Goal: Obtain resource: Download file/media

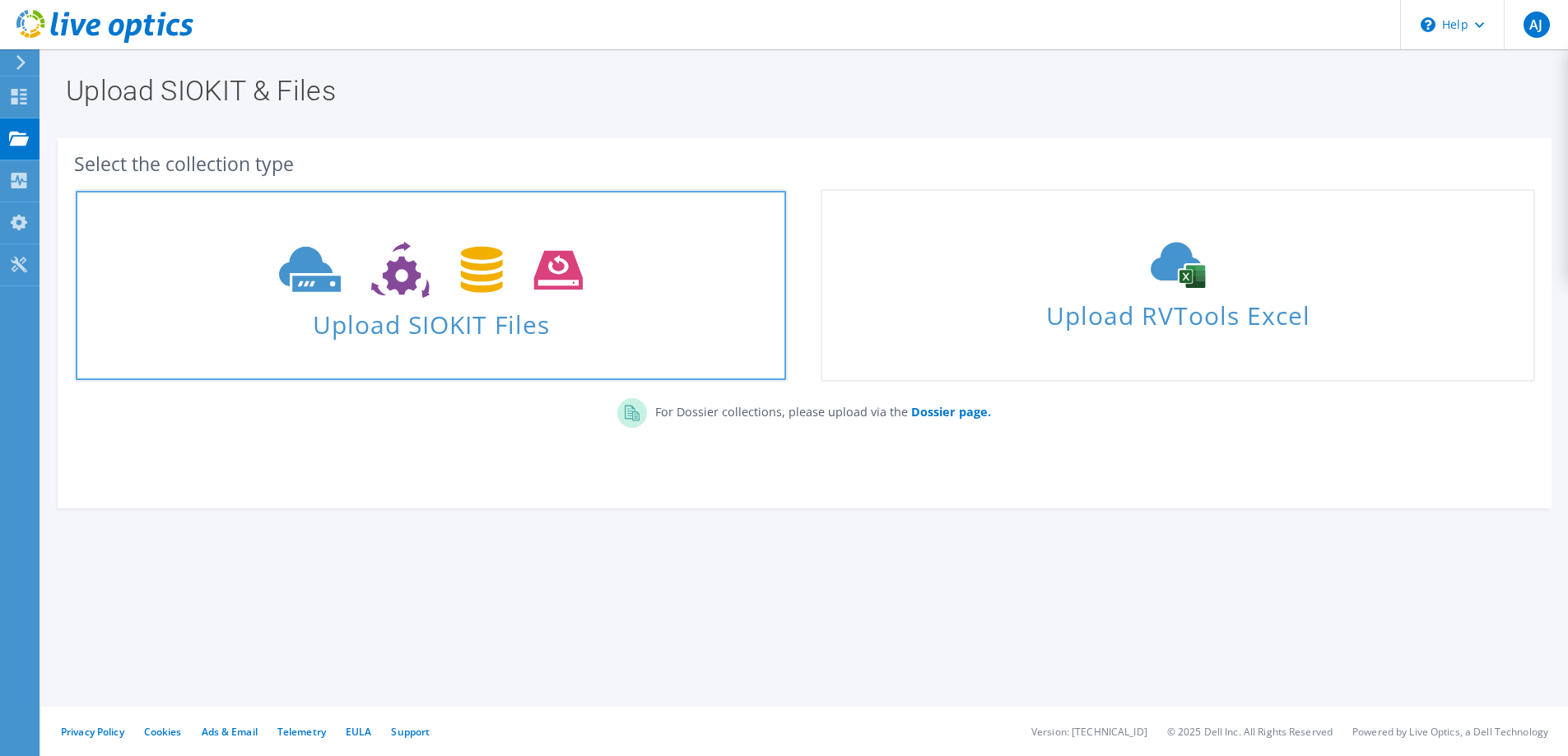
click at [505, 294] on icon at bounding box center [430, 270] width 303 height 57
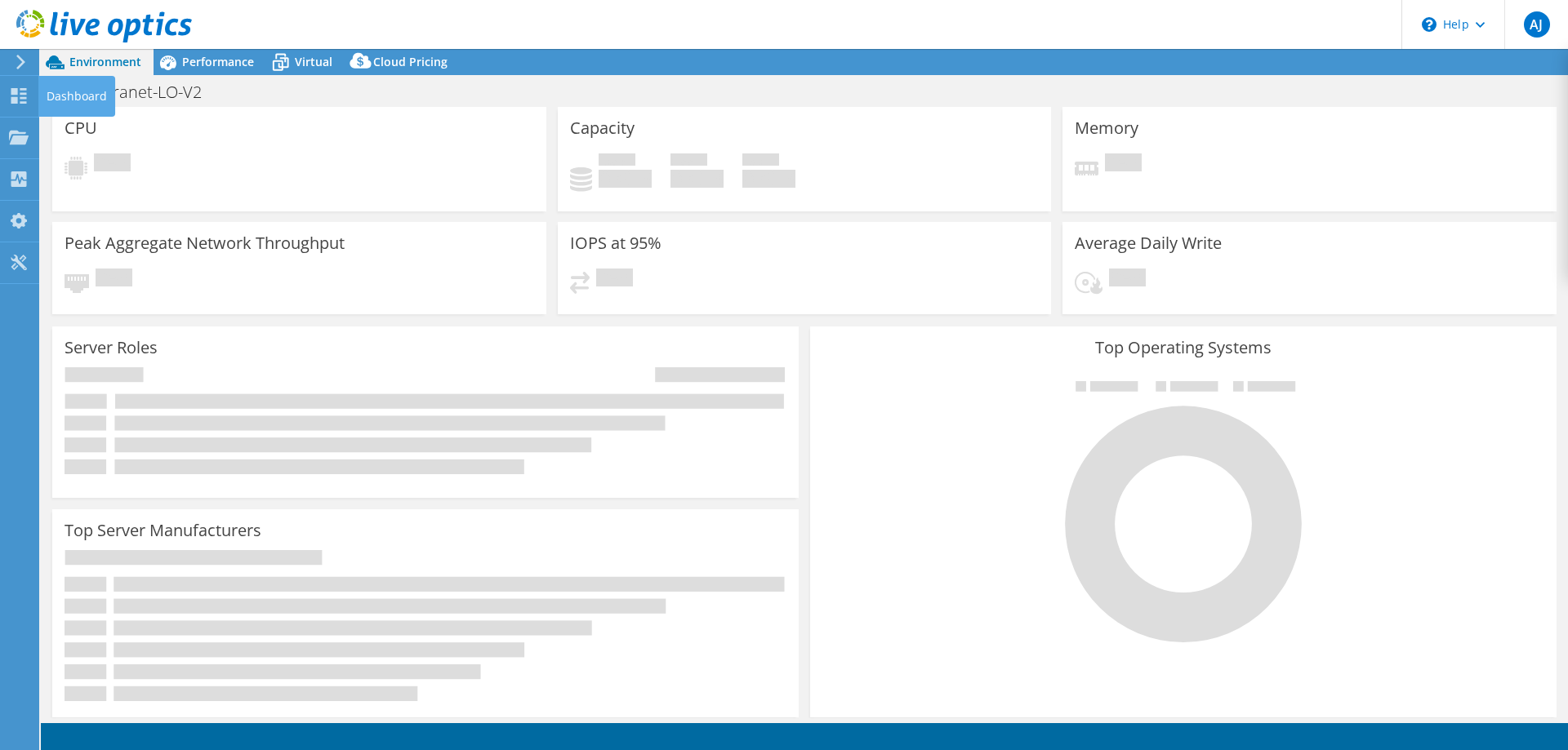
click at [78, 106] on div "Dashboard" at bounding box center [77, 97] width 77 height 41
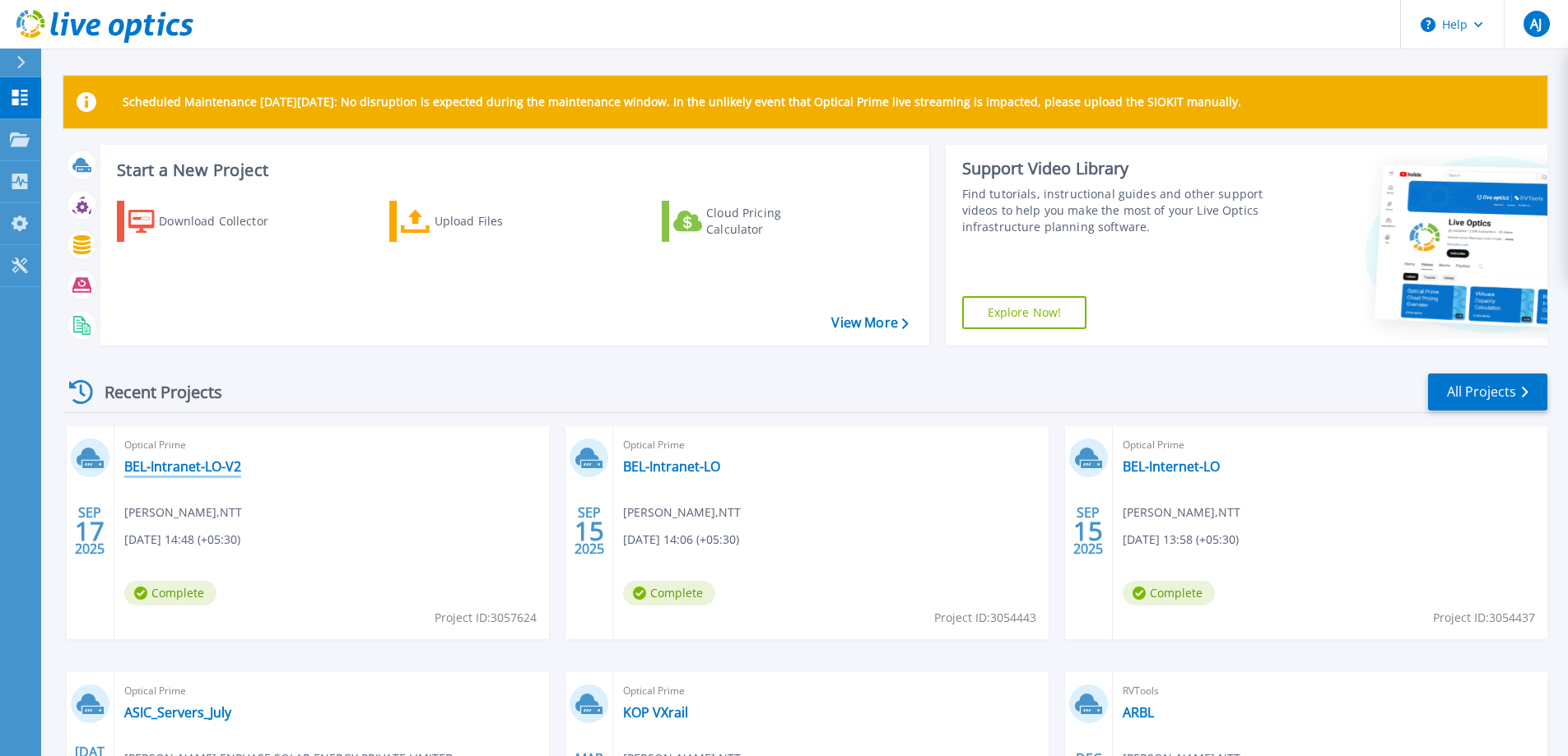
click at [175, 469] on link "BEL-Intranet-LO-V2" at bounding box center [183, 467] width 117 height 16
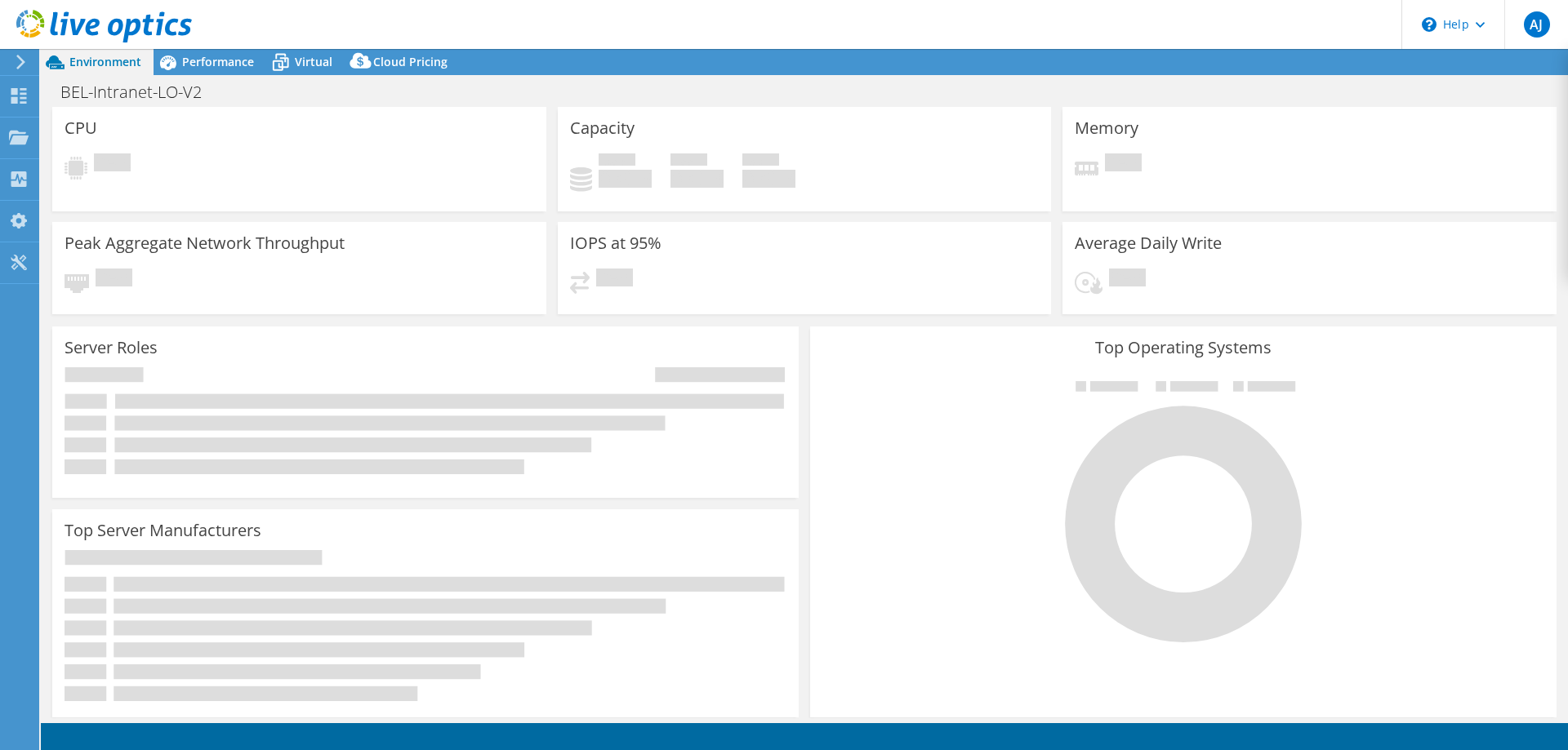
select select "Mumbai"
select select "INR"
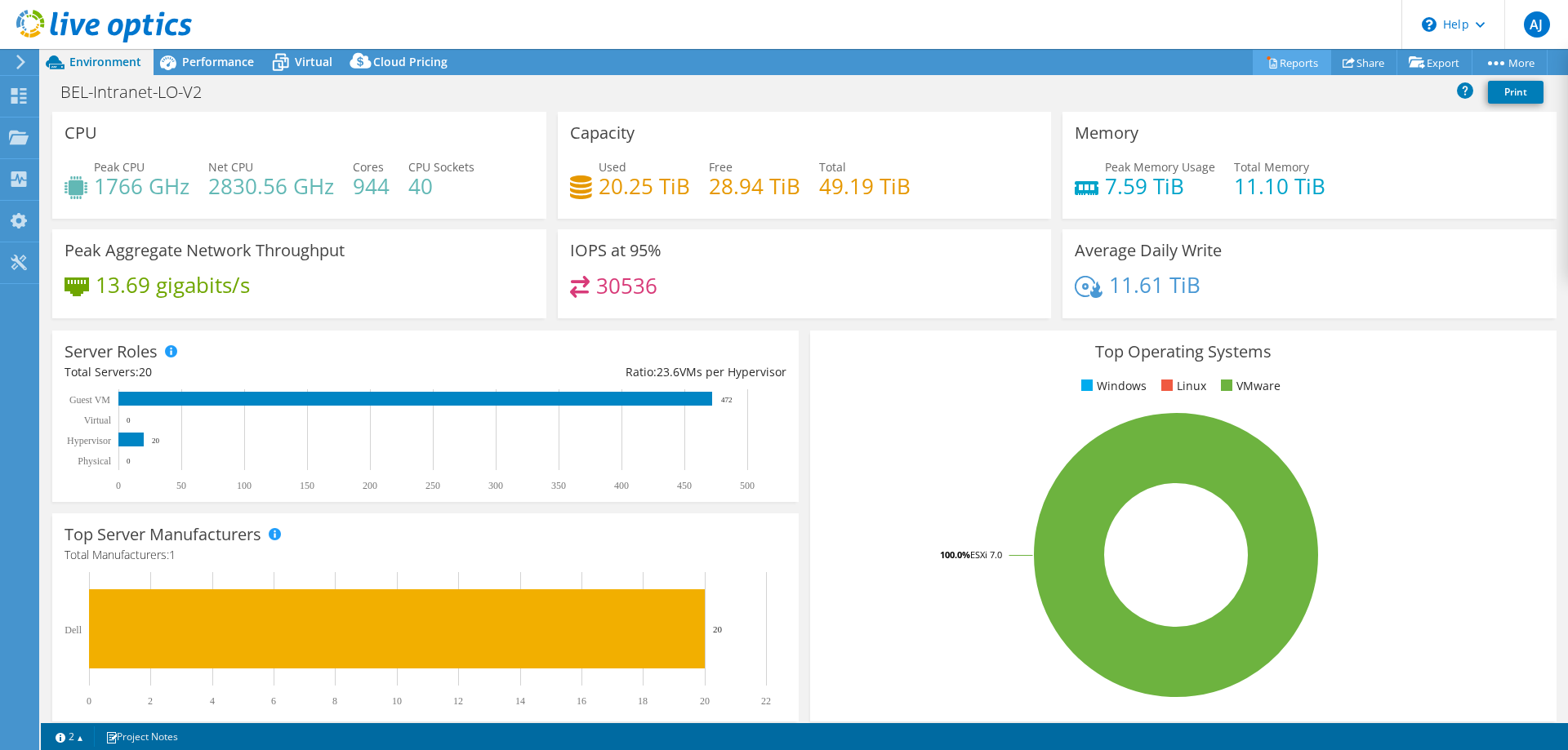
click at [1283, 61] on link "Reports" at bounding box center [1292, 62] width 79 height 25
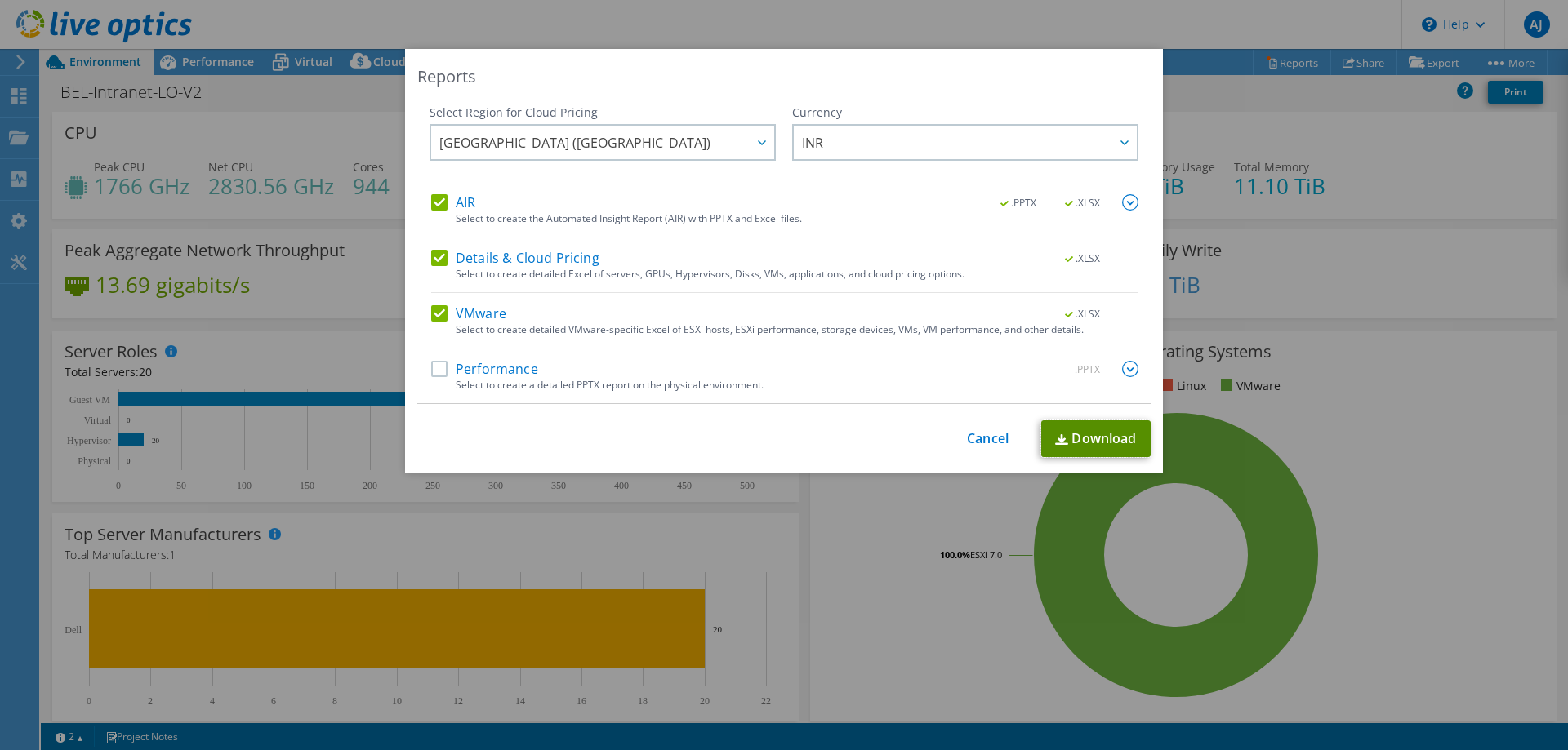
click at [1079, 431] on link "Download" at bounding box center [1096, 438] width 110 height 37
click at [438, 372] on label "Performance" at bounding box center [484, 369] width 107 height 16
click at [0, 0] on input "Performance" at bounding box center [0, 0] width 0 height 0
click at [1123, 369] on img at bounding box center [1130, 369] width 16 height 16
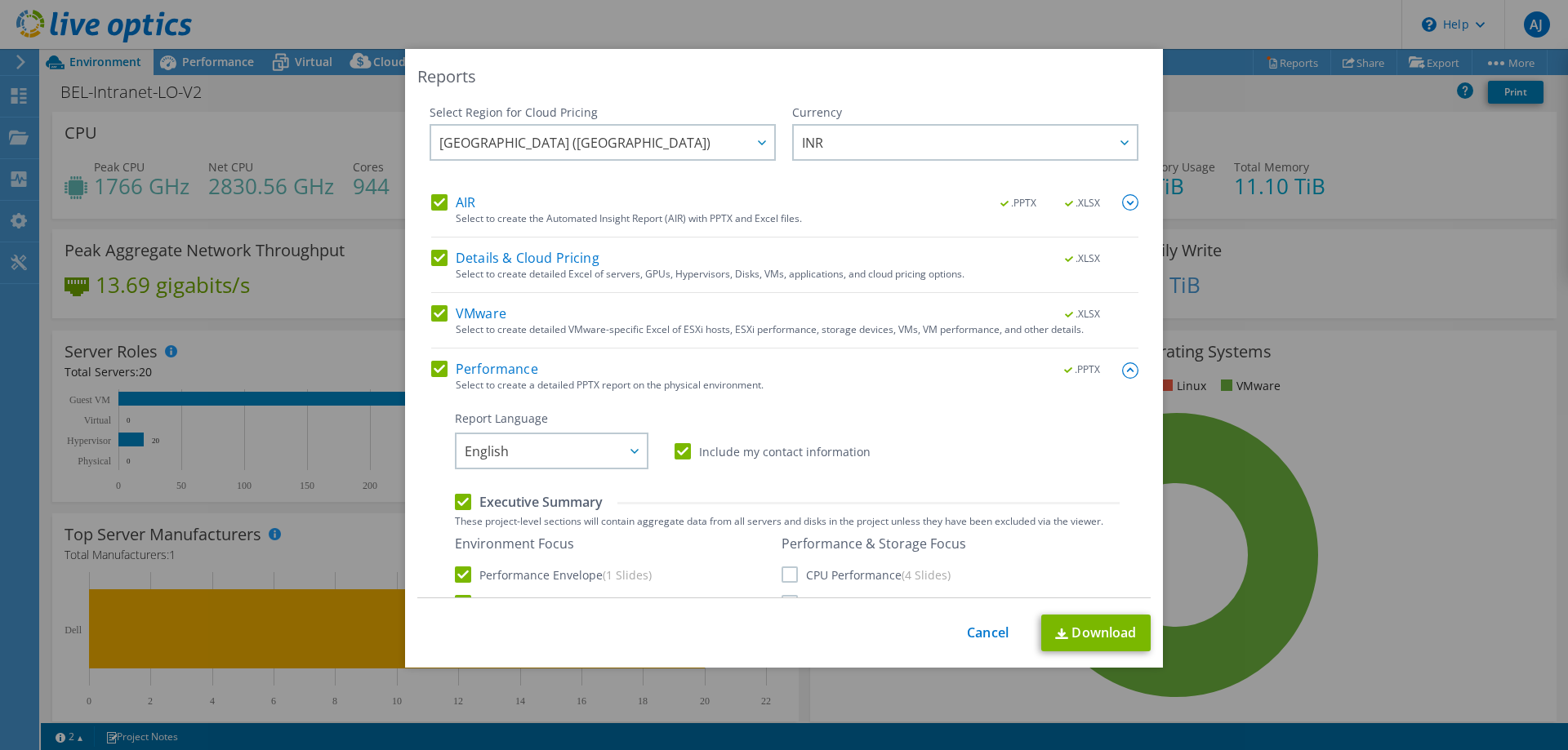
scroll to position [164, 0]
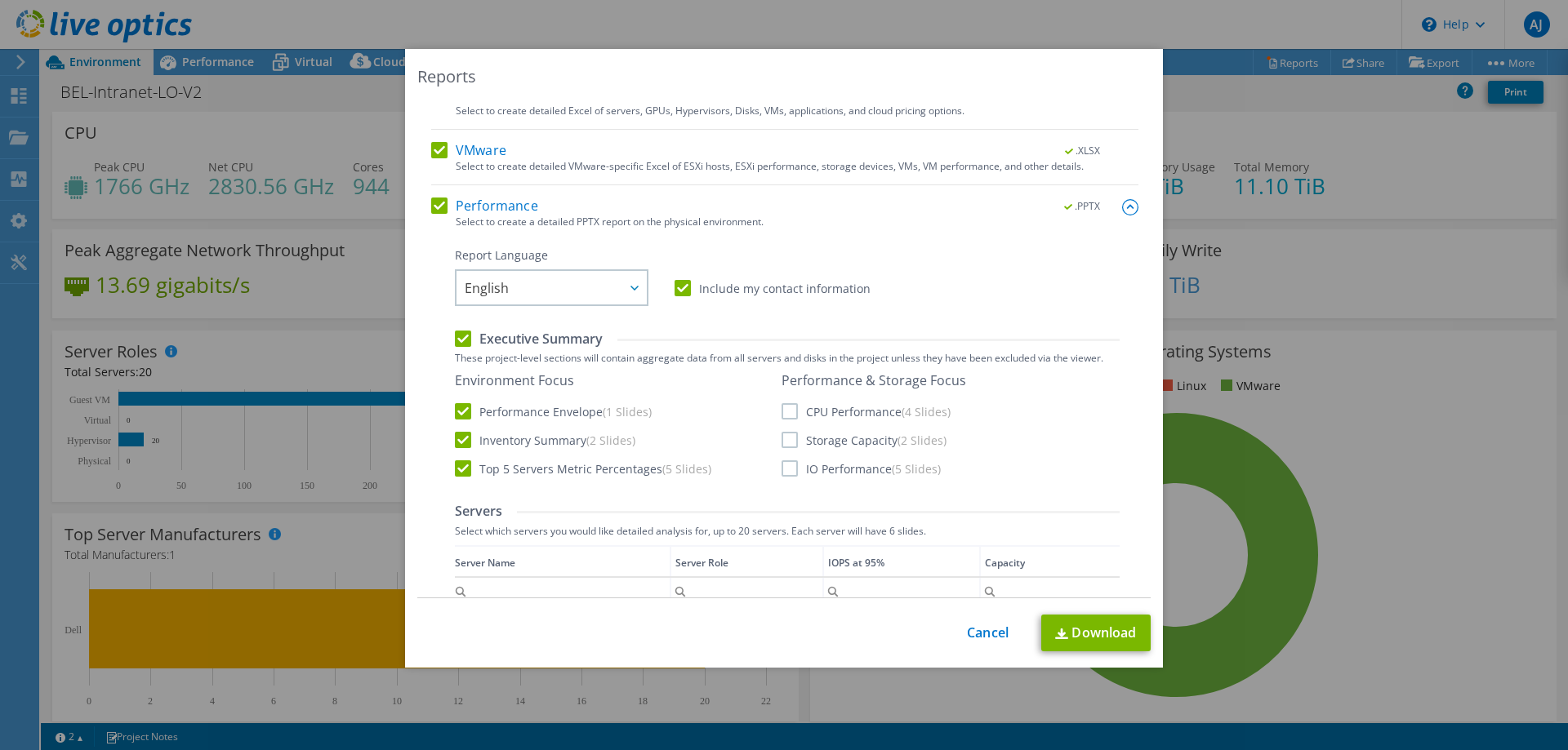
click at [787, 413] on label "CPU Performance (4 Slides)" at bounding box center [865, 411] width 169 height 16
click at [0, 0] on input "CPU Performance (4 Slides)" at bounding box center [0, 0] width 0 height 0
click at [785, 440] on label "Storage Capacity (2 Slides)" at bounding box center [864, 440] width 165 height 16
click at [0, 0] on input "Storage Capacity (2 Slides)" at bounding box center [0, 0] width 0 height 0
click at [784, 473] on label "IO Performance (5 Slides)" at bounding box center [860, 469] width 159 height 16
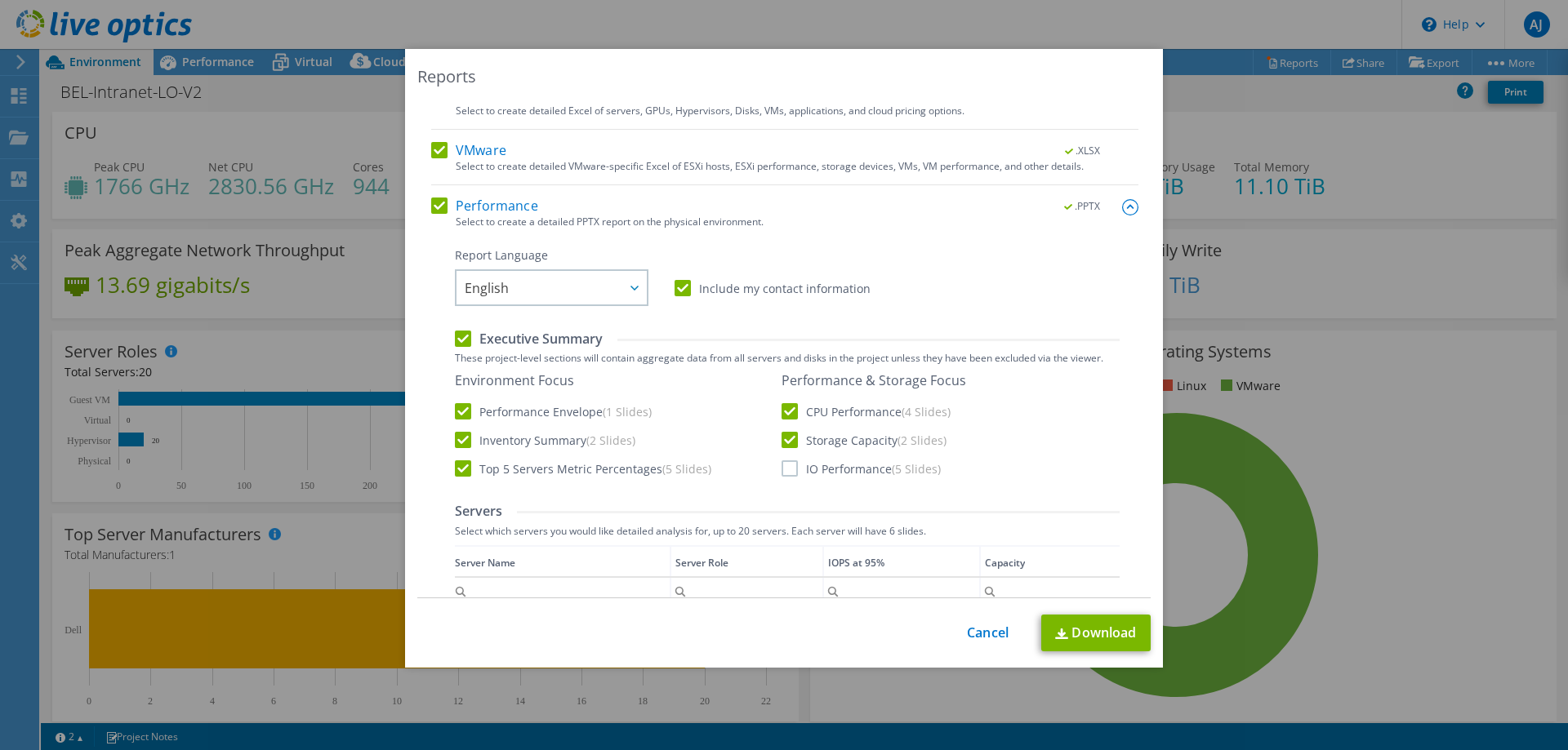
click at [0, 0] on input "IO Performance (5 Slides)" at bounding box center [0, 0] width 0 height 0
click at [1075, 640] on link "Download" at bounding box center [1096, 633] width 110 height 37
click at [1078, 643] on link "Download" at bounding box center [1096, 633] width 110 height 37
click at [968, 635] on link "Cancel" at bounding box center [987, 633] width 42 height 16
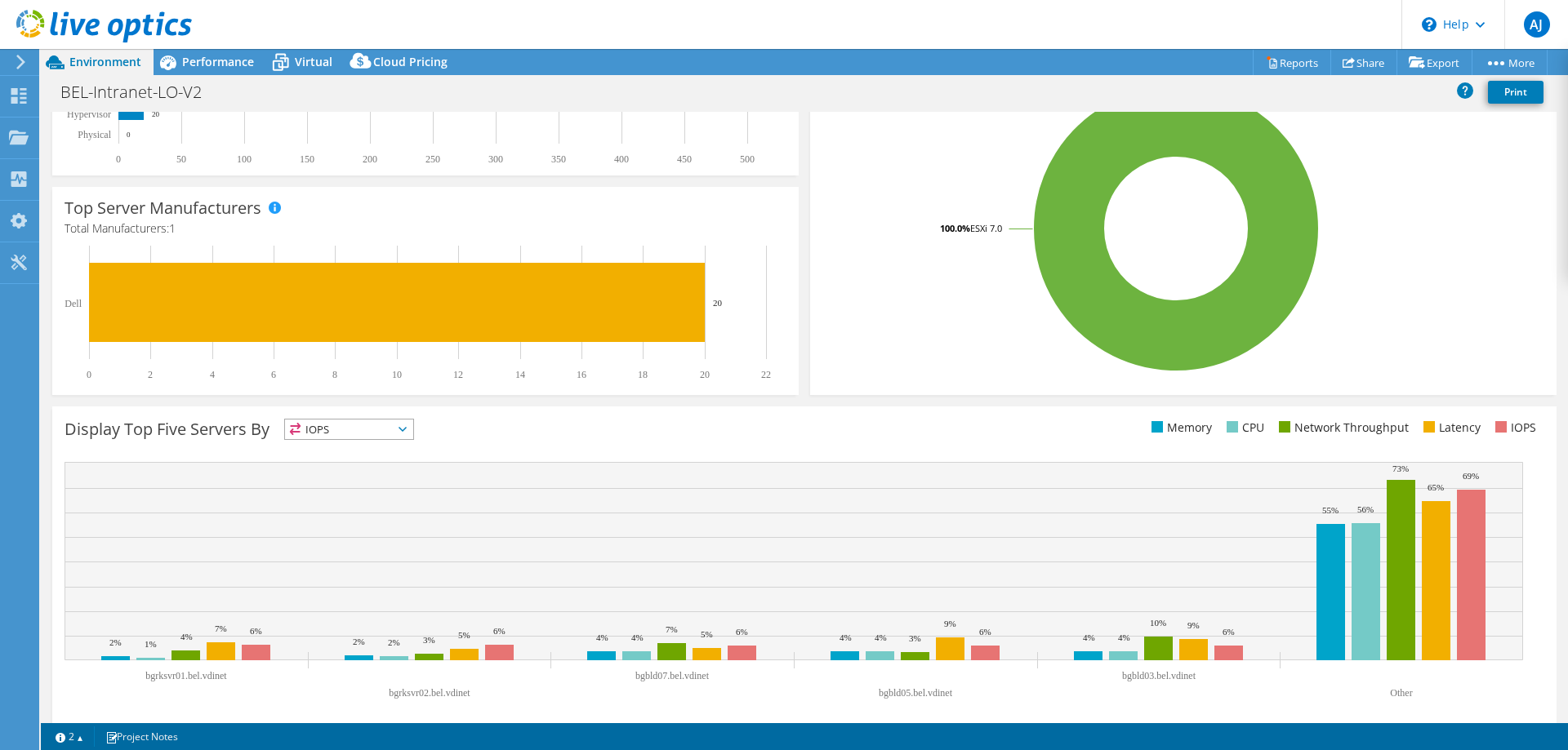
scroll to position [0, 0]
